Goal: Entertainment & Leisure: Consume media (video, audio)

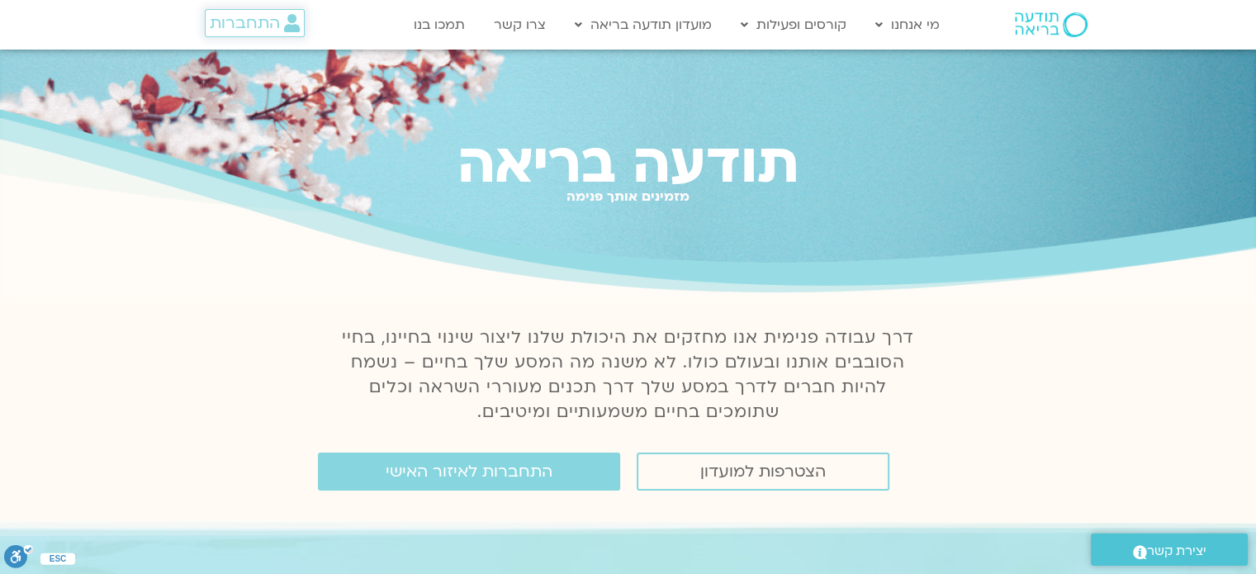
click at [238, 18] on span "התחברות" at bounding box center [245, 23] width 70 height 18
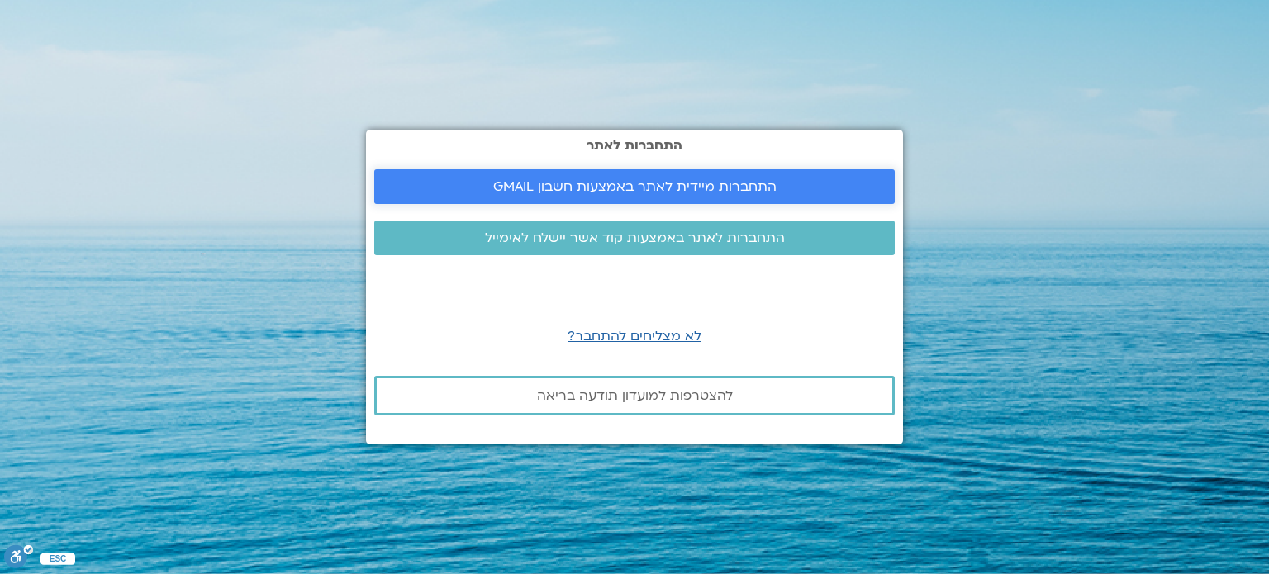
click at [645, 185] on span "התחברות מיידית לאתר באמצעות חשבון GMAIL" at bounding box center [634, 186] width 283 height 15
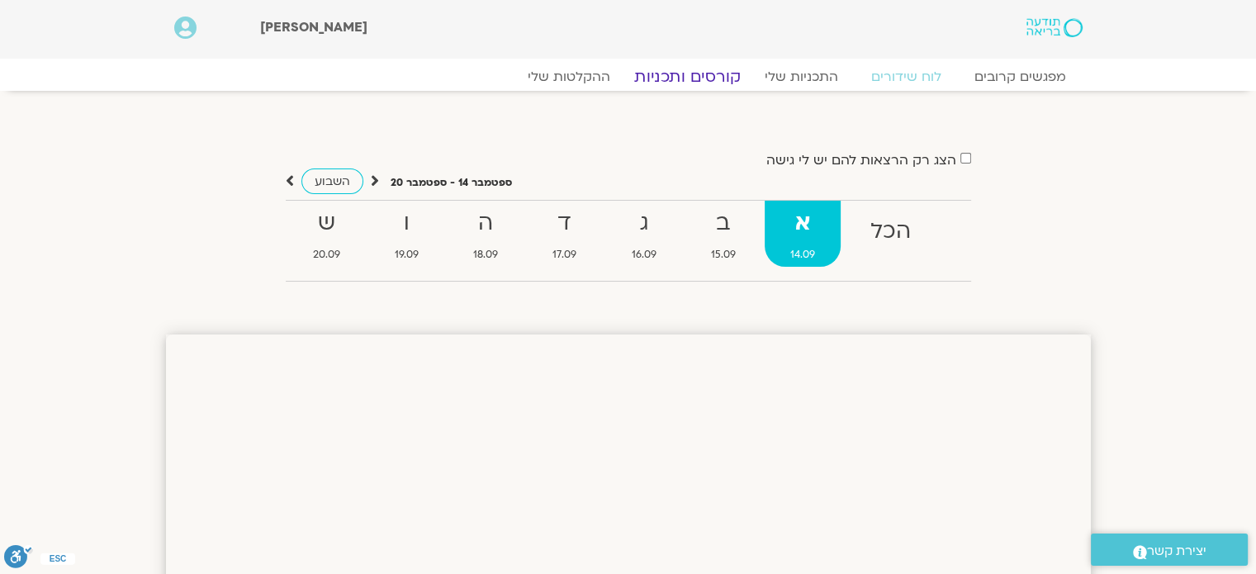
click at [674, 72] on link "קורסים ותכניות" at bounding box center [687, 77] width 145 height 20
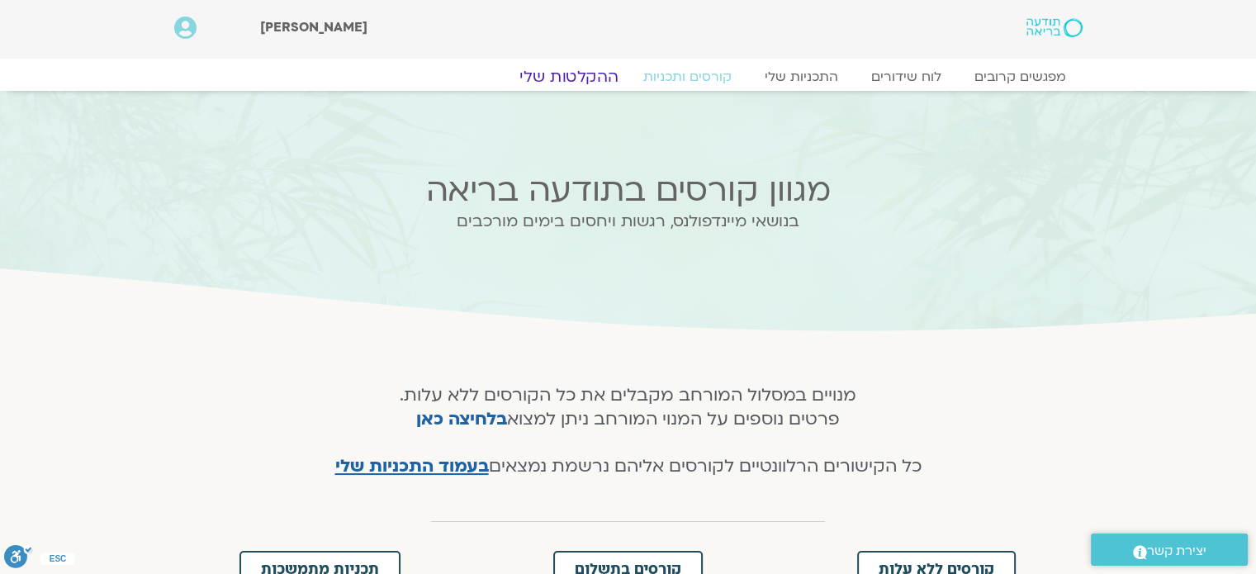
click at [584, 78] on link "ההקלטות שלי" at bounding box center [569, 77] width 139 height 20
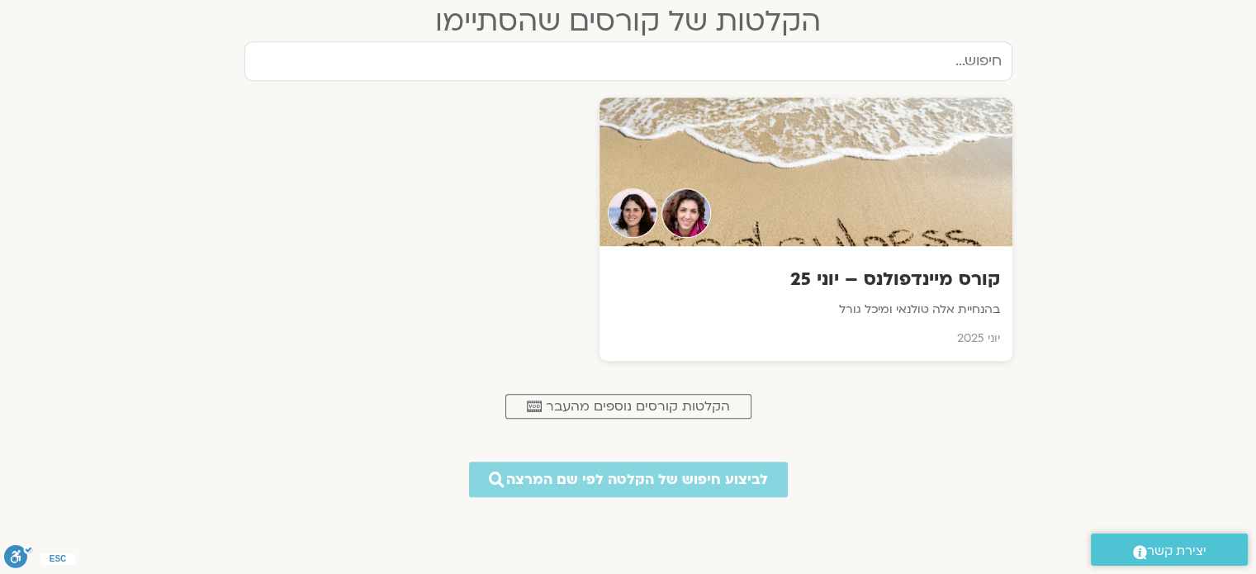
scroll to position [991, 0]
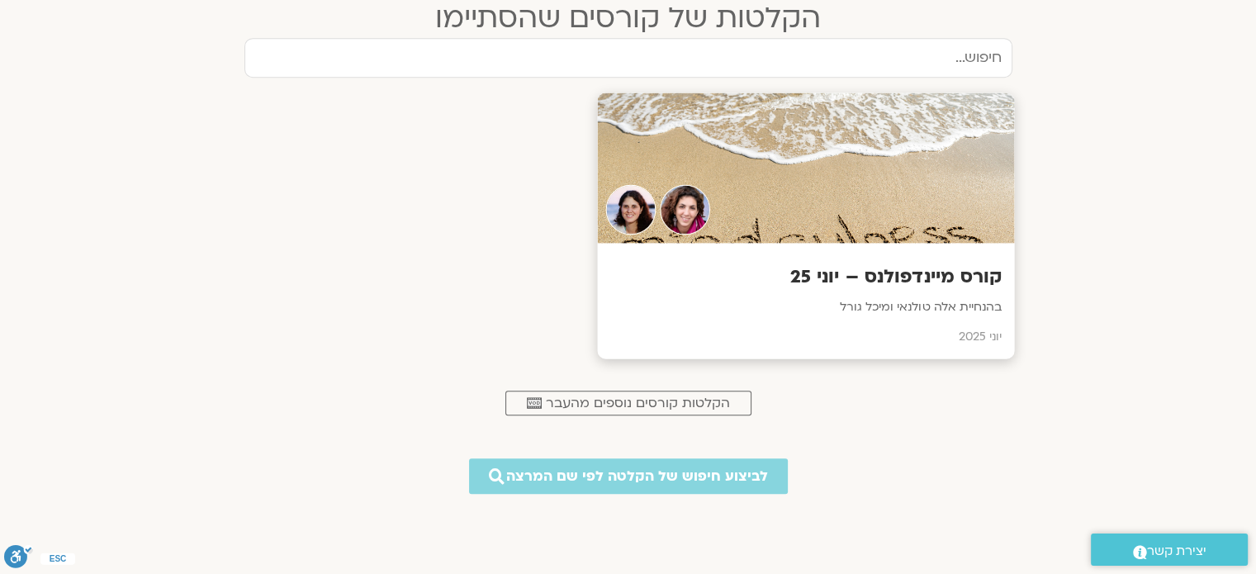
click at [895, 293] on div "קורס מיינדפולנס – יוני 25 בהנחיית אלה טולנאי ומיכל גורל יוני 2025" at bounding box center [805, 301] width 417 height 116
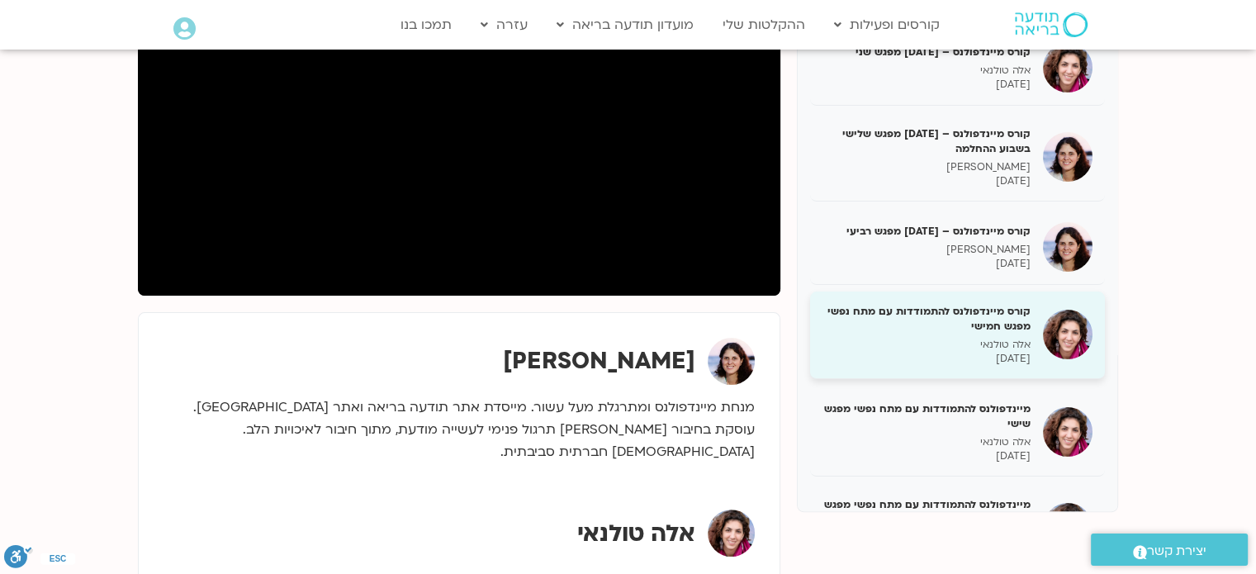
click at [968, 320] on h5 "קורס מיינדפולנס להתמודדות עם מתח נפשי מפגש חמישי" at bounding box center [927, 319] width 208 height 30
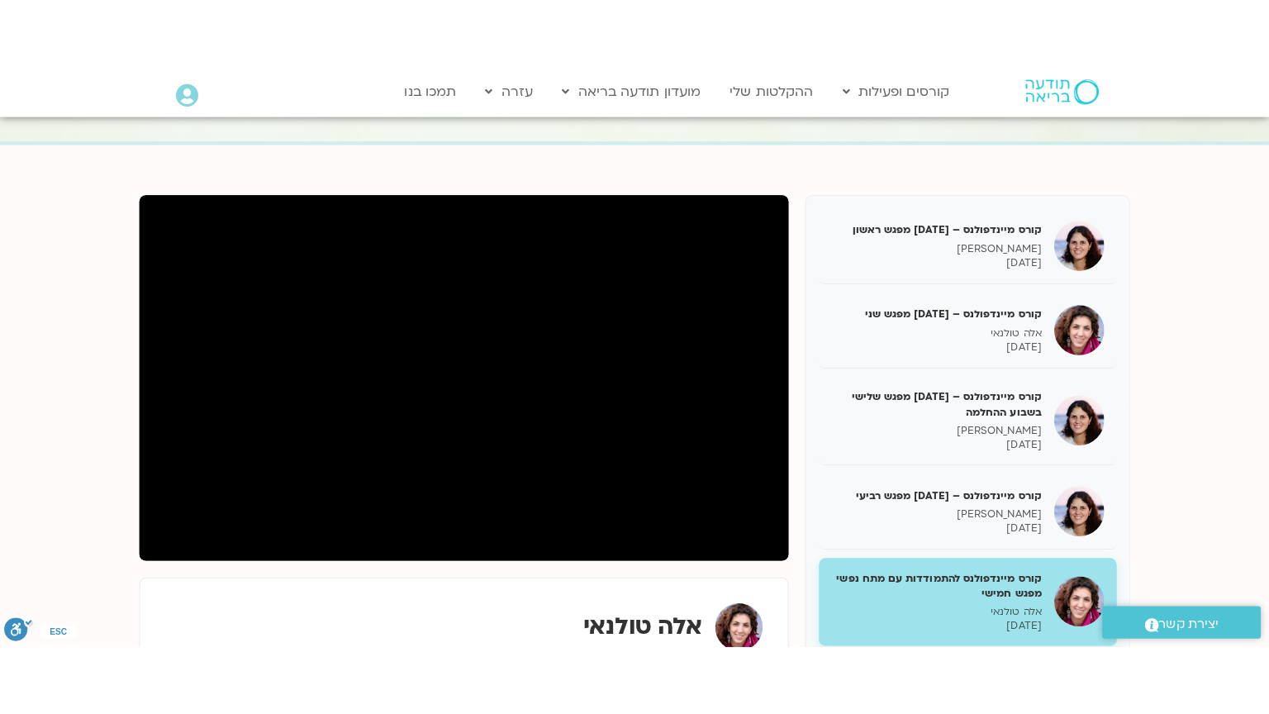
scroll to position [165, 0]
